Goal: Task Accomplishment & Management: Manage account settings

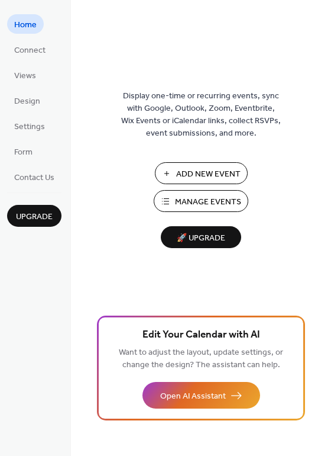
click at [37, 115] on ul "Home Connect Views Design Settings Form Contact Us" at bounding box center [34, 100] width 54 height 172
click at [37, 124] on span "Settings" at bounding box center [29, 127] width 31 height 12
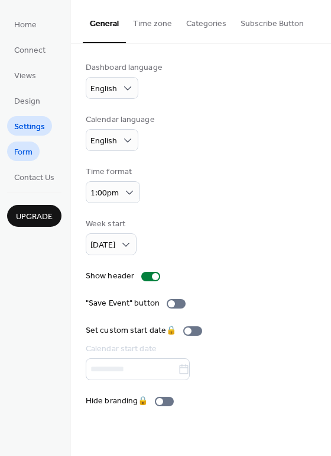
click at [33, 148] on link "Form" at bounding box center [23, 151] width 33 height 20
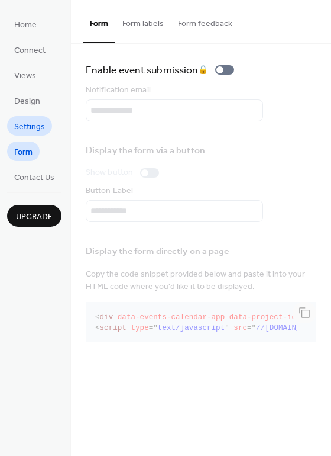
click at [25, 122] on span "Settings" at bounding box center [29, 127] width 31 height 12
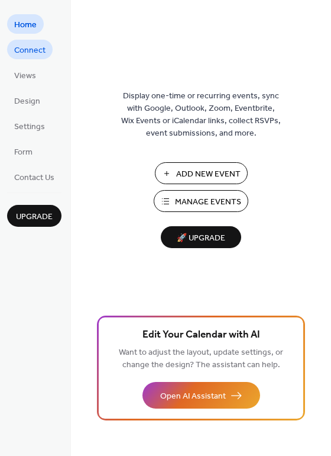
click at [28, 49] on span "Connect" at bounding box center [29, 50] width 31 height 12
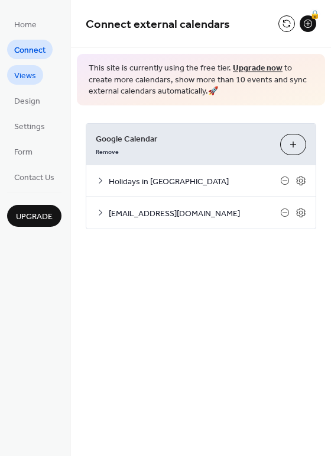
click at [30, 79] on span "Views" at bounding box center [25, 76] width 22 height 12
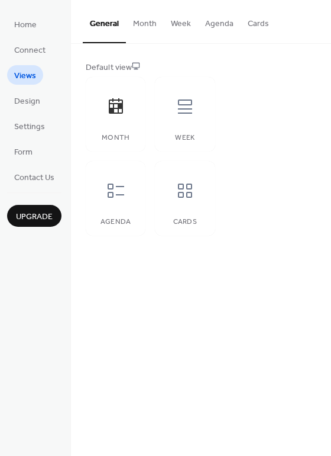
click at [142, 18] on button "Month" at bounding box center [145, 21] width 38 height 42
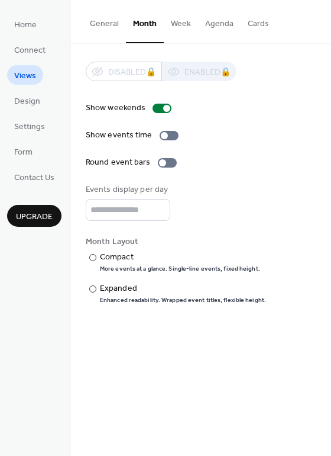
click at [118, 18] on button "General" at bounding box center [104, 21] width 43 height 42
